Goal: Find specific page/section: Find specific page/section

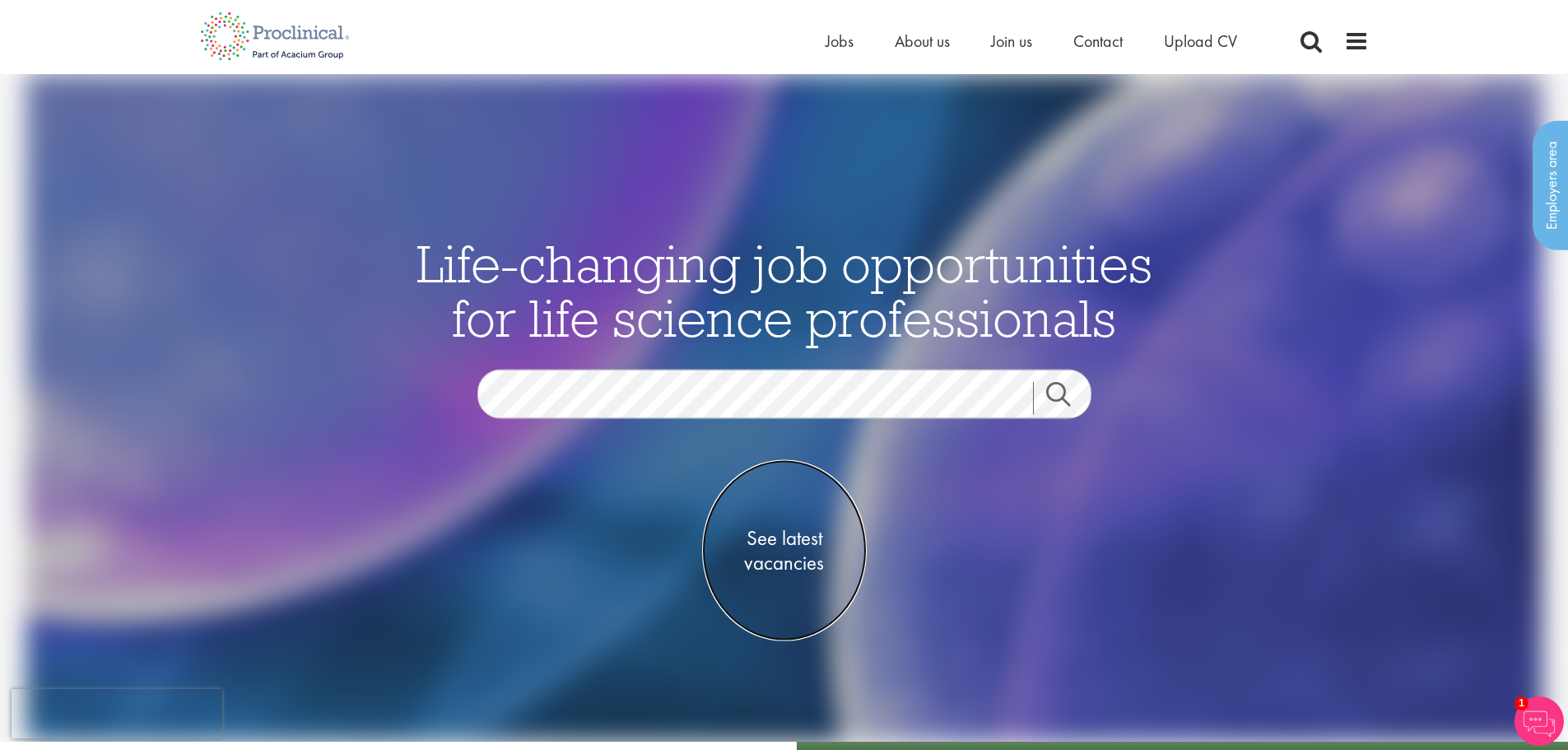
click at [803, 561] on span "See latest vacancies" at bounding box center [784, 551] width 165 height 50
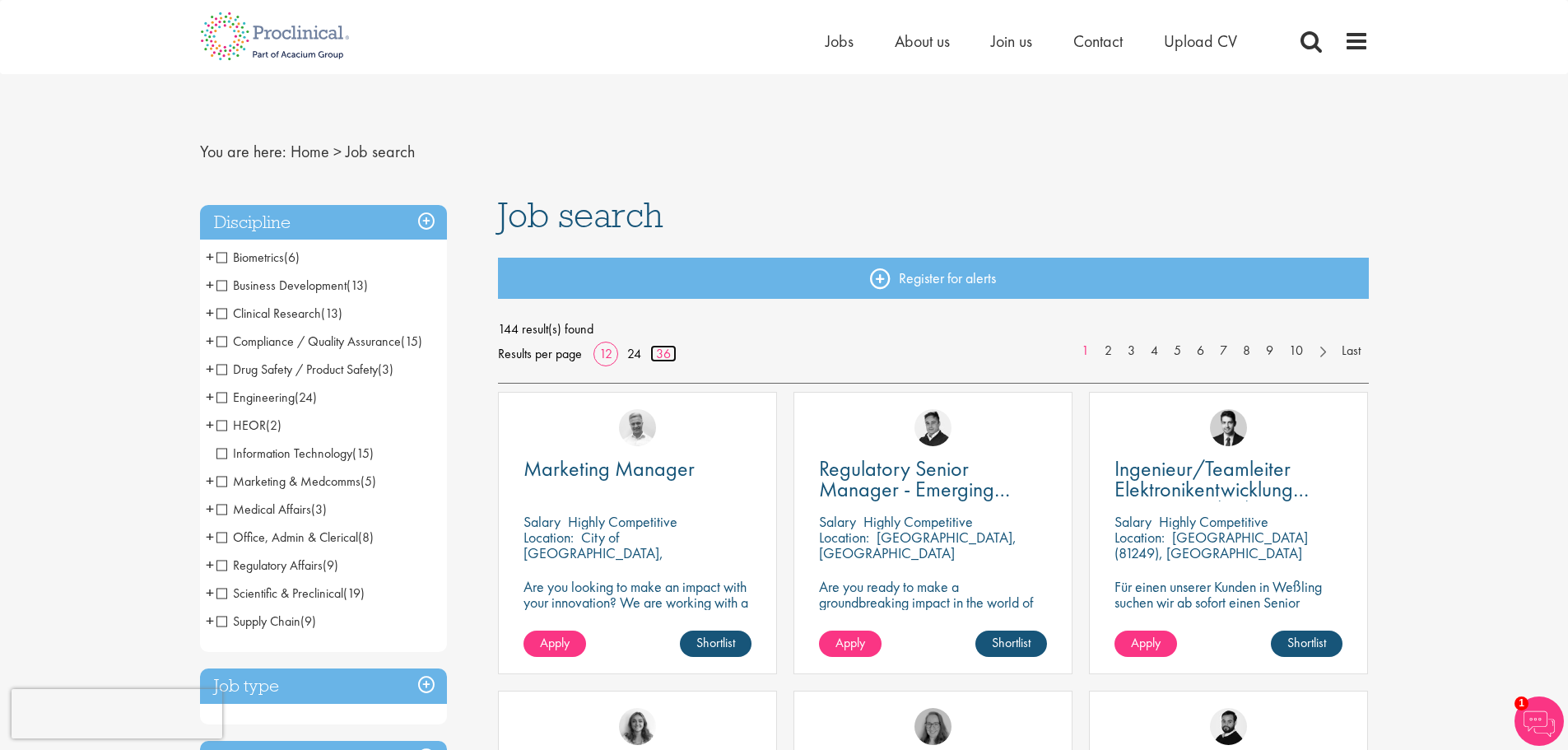
click at [662, 353] on link "36" at bounding box center [663, 353] width 26 height 17
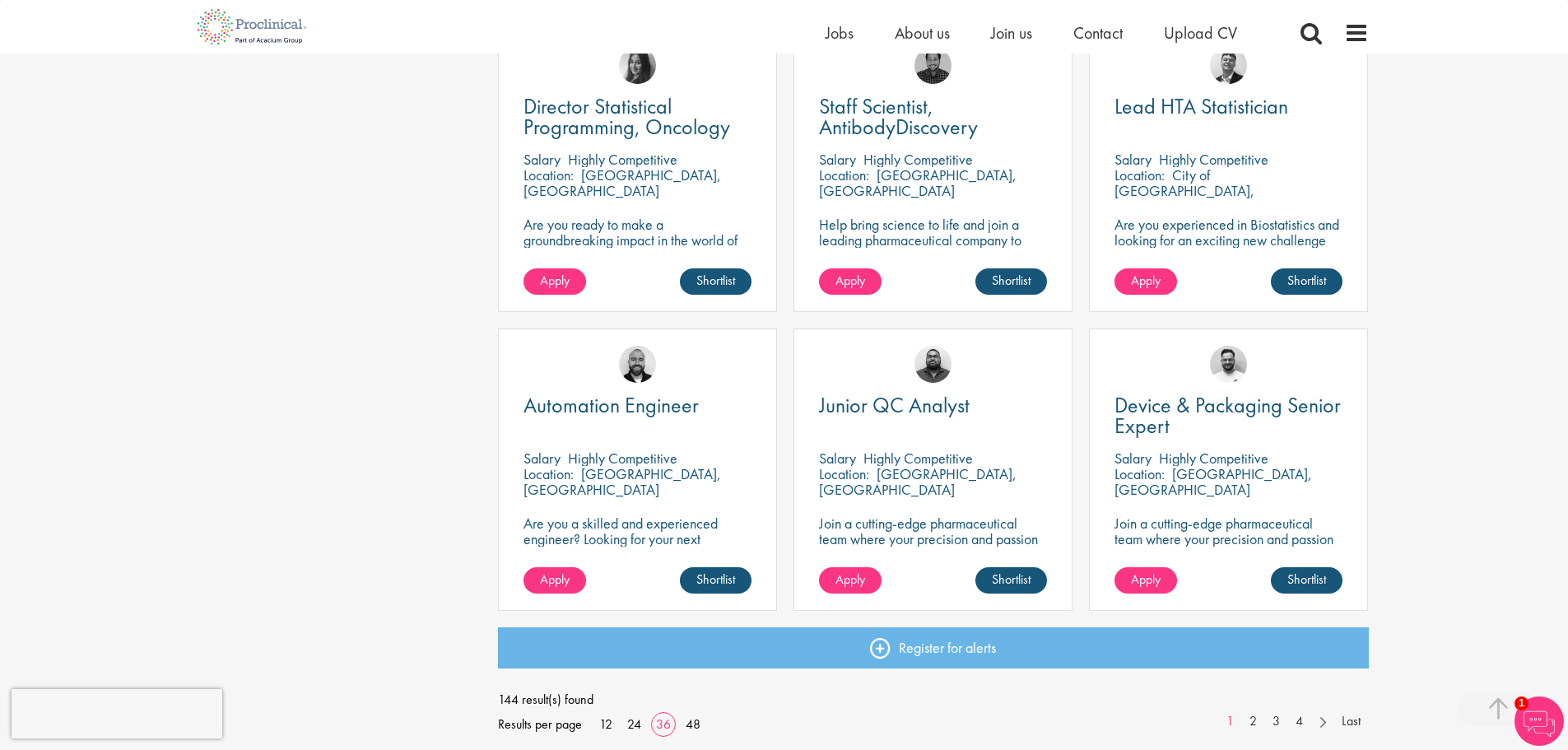
scroll to position [3375, 0]
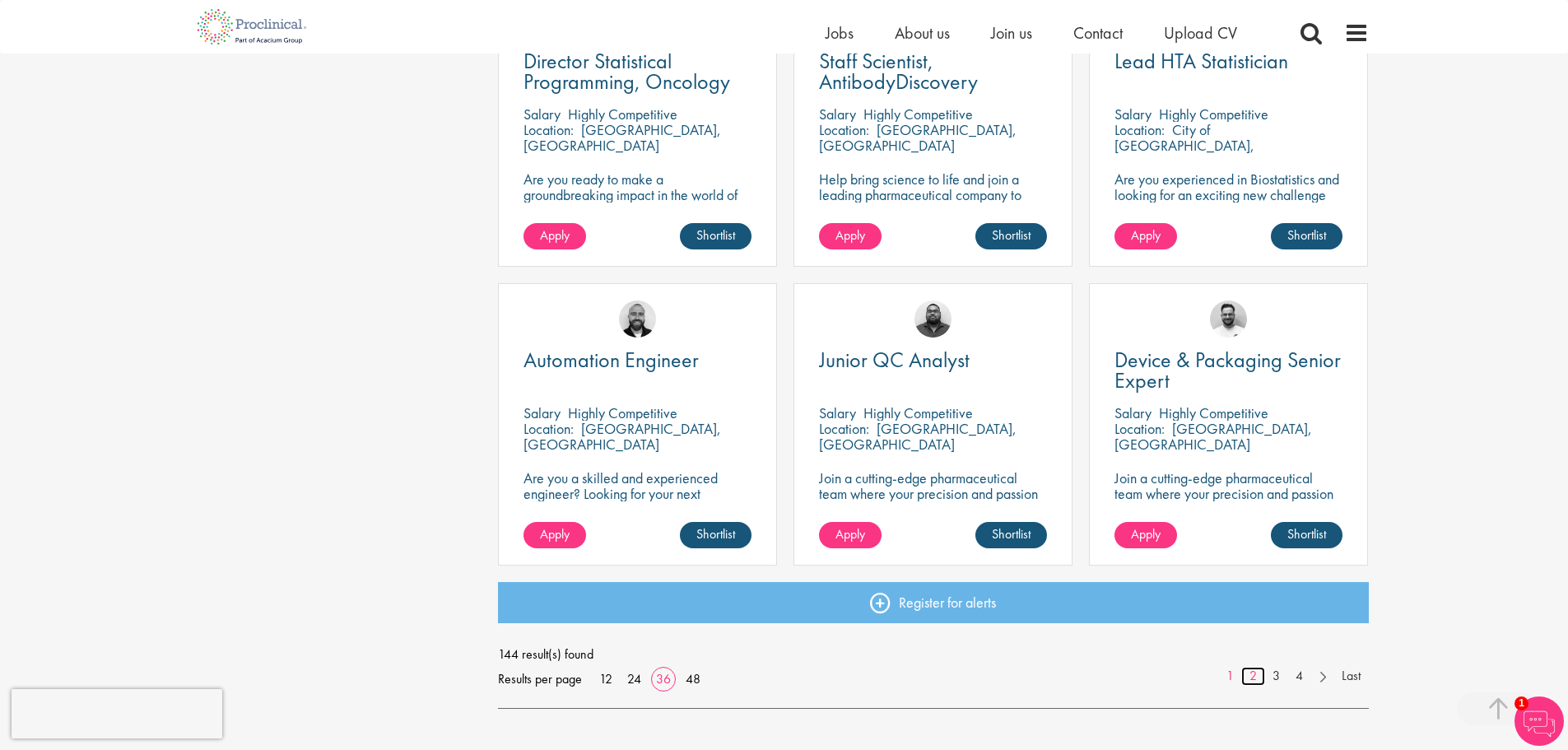
click at [1257, 684] on link "2" at bounding box center [1254, 676] width 24 height 19
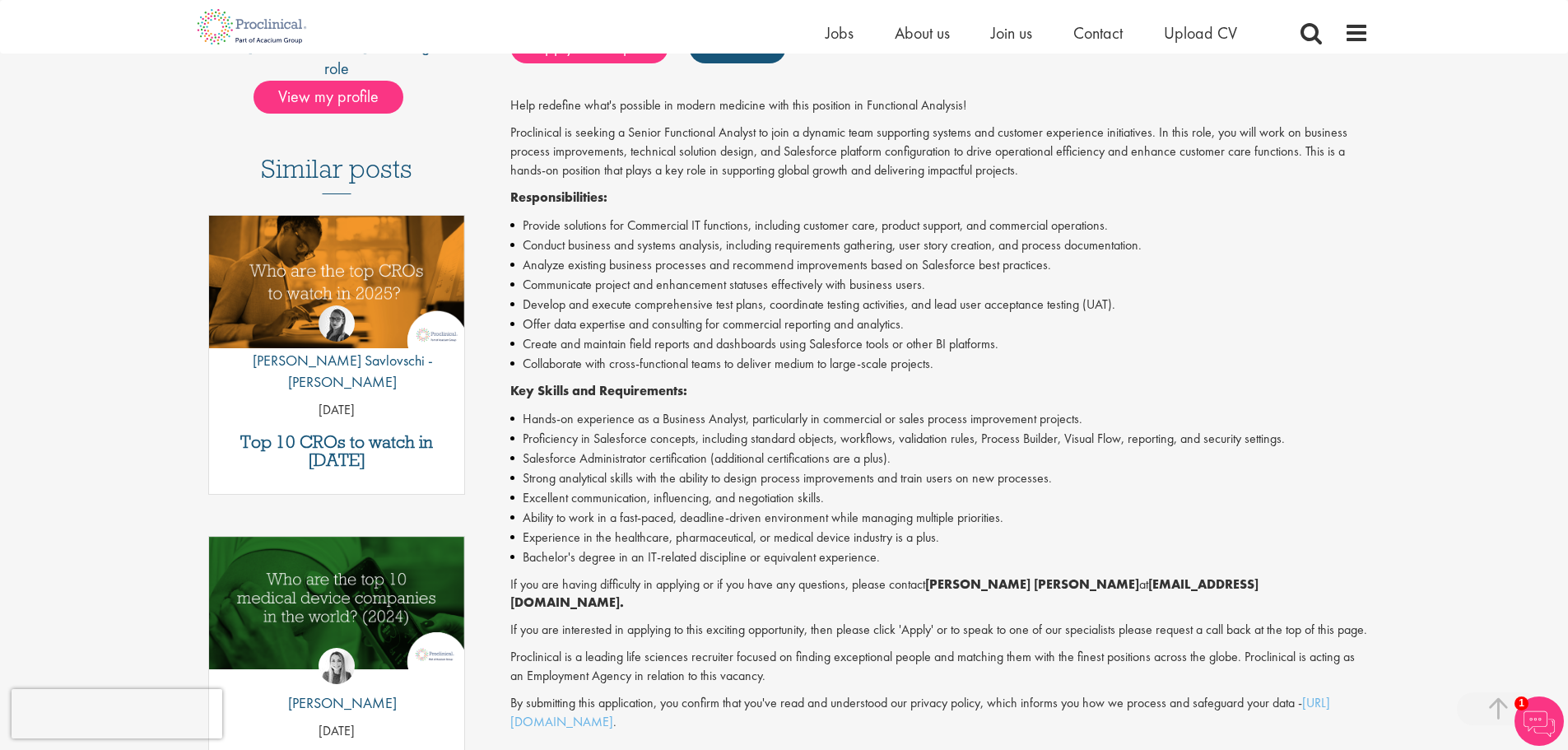
scroll to position [412, 0]
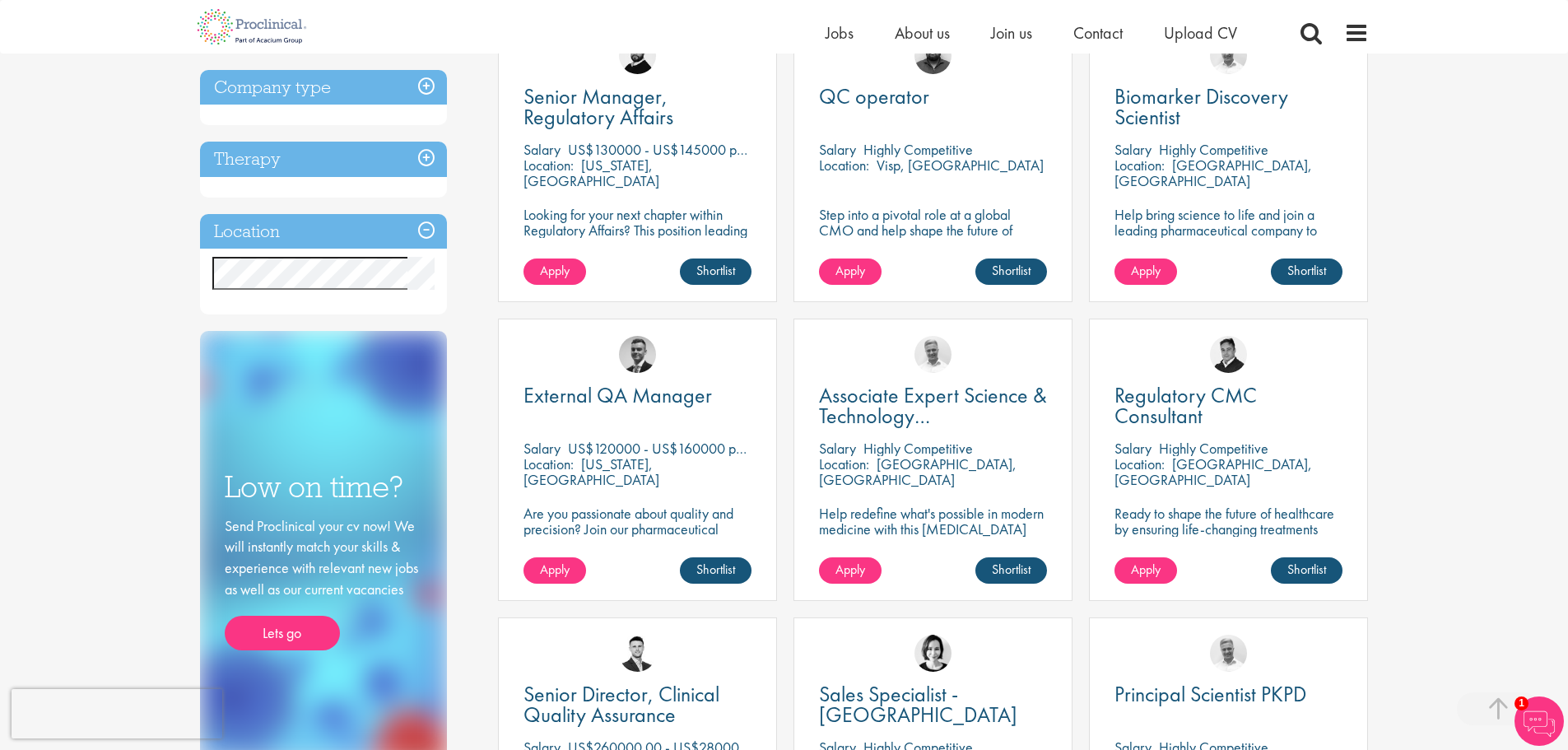
scroll to position [658, 0]
